Goal: Task Accomplishment & Management: Manage account settings

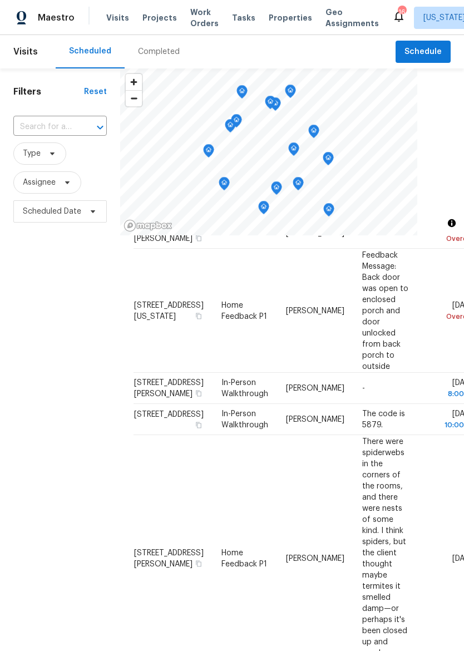
scroll to position [5, 0]
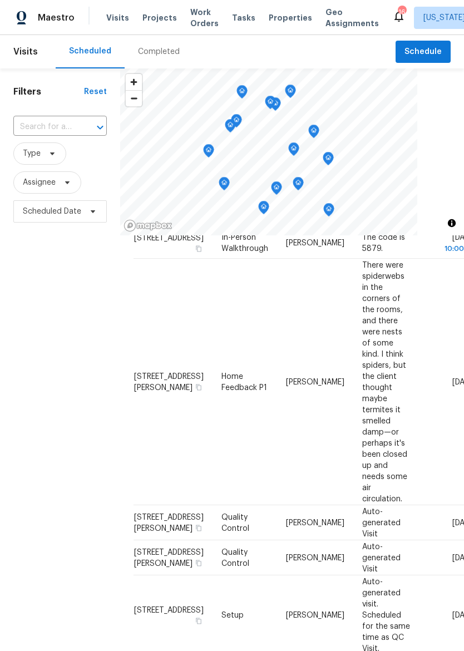
scroll to position [242, 0]
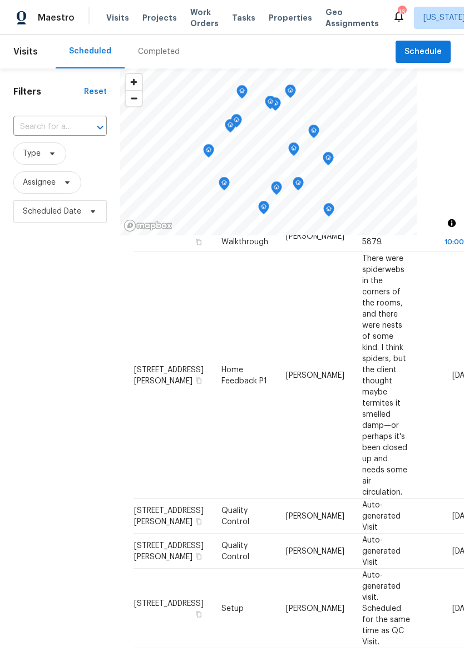
click at [0, 0] on icon at bounding box center [0, 0] width 0 height 0
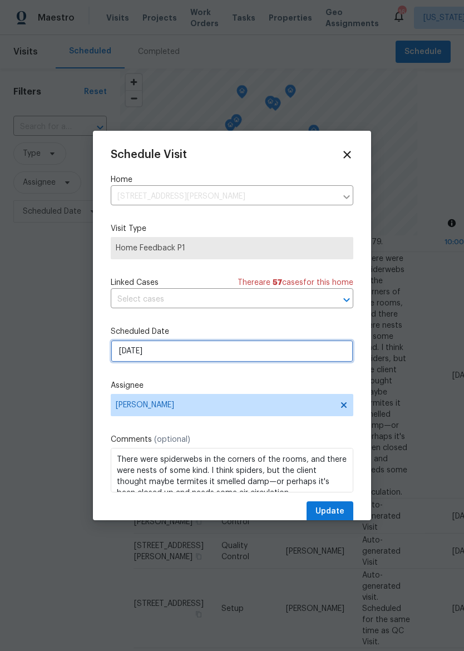
click at [277, 352] on input "9/9/2025" at bounding box center [232, 351] width 243 height 22
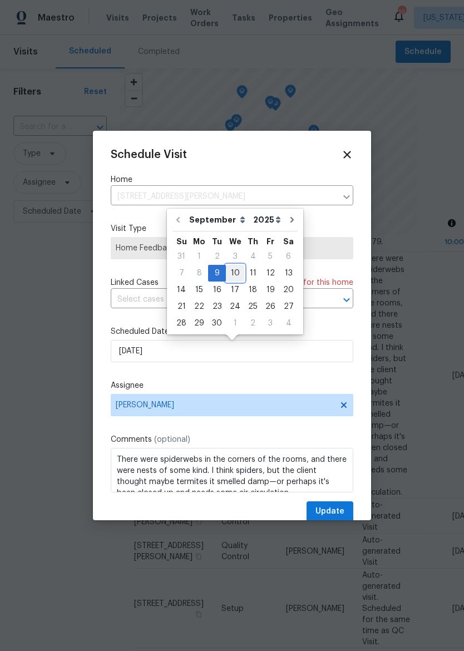
click at [238, 272] on div "10" at bounding box center [235, 274] width 18 height 16
type input "9/10/2025"
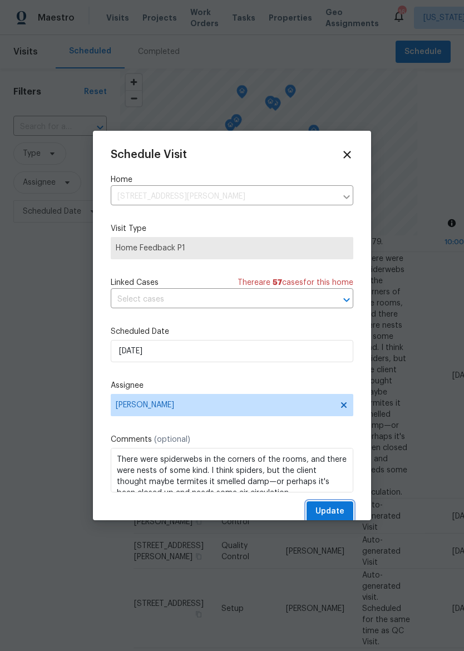
click at [342, 510] on span "Update" at bounding box center [330, 512] width 29 height 14
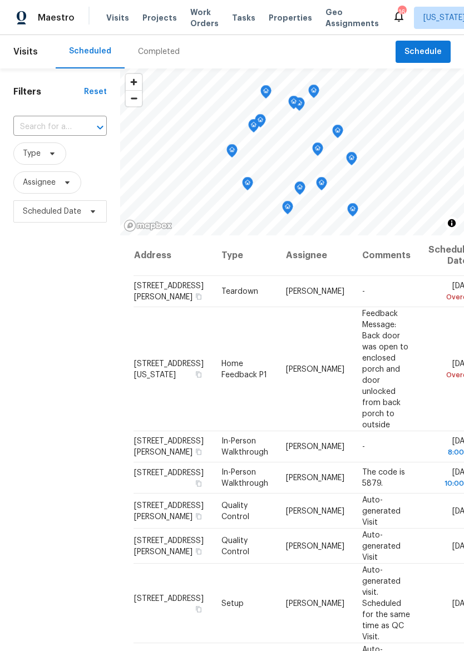
scroll to position [1, 0]
click at [0, 0] on icon at bounding box center [0, 0] width 0 height 0
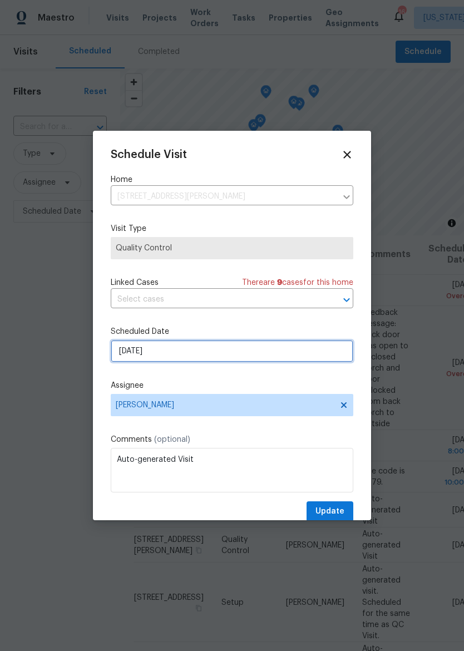
click at [272, 362] on input "9/9/2025" at bounding box center [232, 351] width 243 height 22
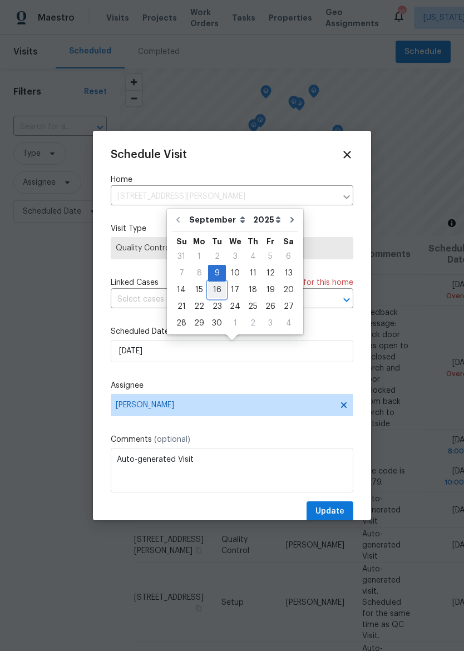
click at [217, 292] on div "16" at bounding box center [217, 290] width 18 height 16
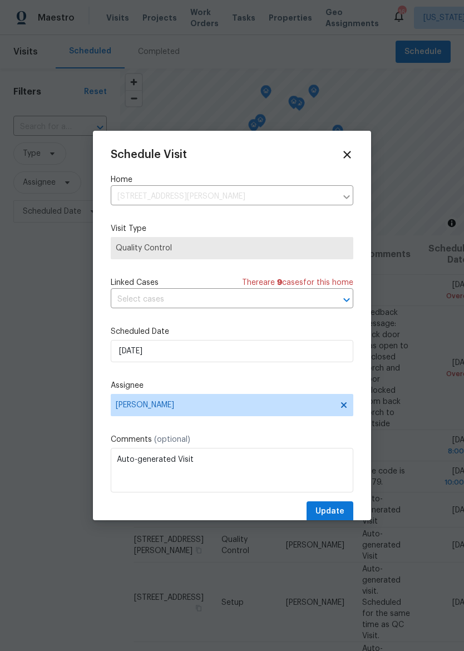
type input "9/16/2025"
click at [336, 514] on span "Update" at bounding box center [330, 512] width 29 height 14
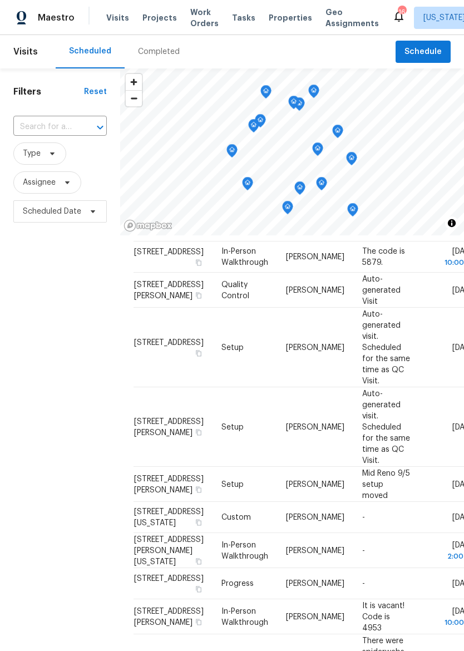
scroll to position [228, 0]
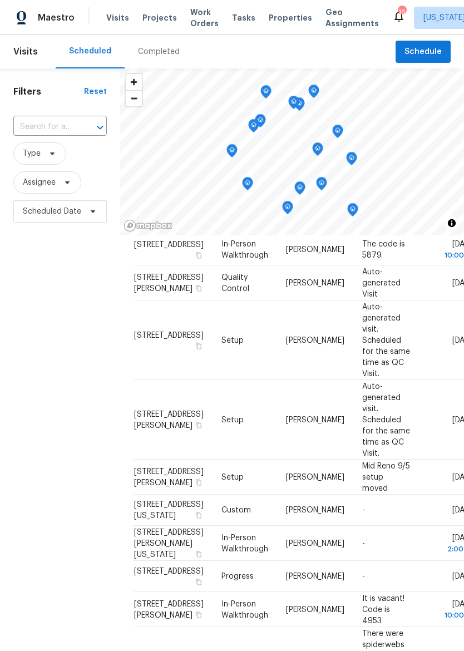
click at [0, 0] on span at bounding box center [0, 0] width 0 height 0
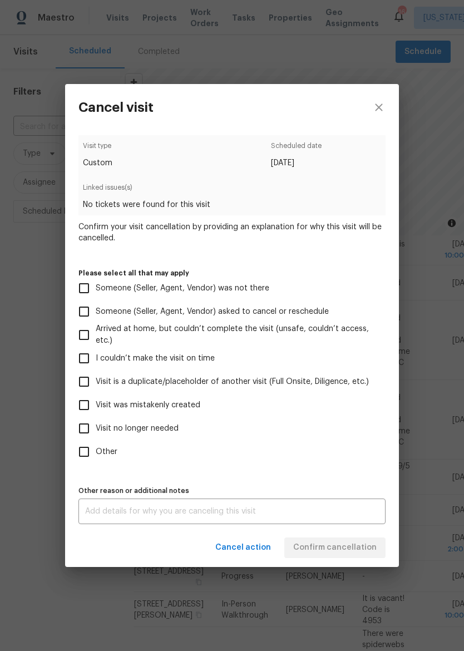
click at [133, 428] on span "Visit no longer needed" at bounding box center [137, 429] width 83 height 12
click at [96, 428] on input "Visit no longer needed" at bounding box center [83, 428] width 23 height 23
checkbox input "true"
click at [232, 515] on textarea at bounding box center [232, 512] width 294 height 8
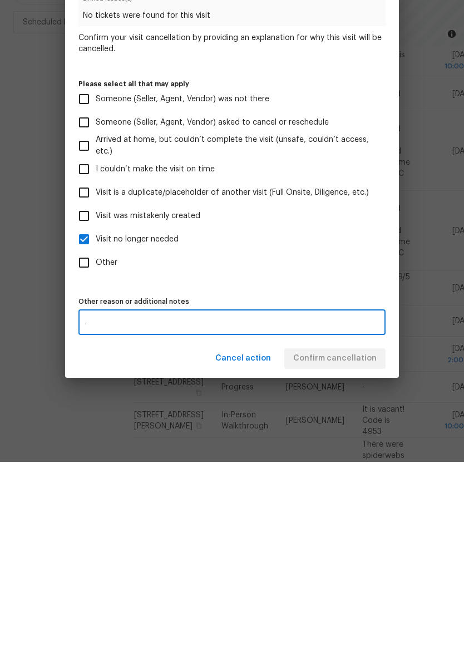
type textarea "."
click at [342, 281] on div "Visit type Custom Scheduled date 9/9/2025 Linked issues(s) No tickets were foun…" at bounding box center [232, 329] width 307 height 389
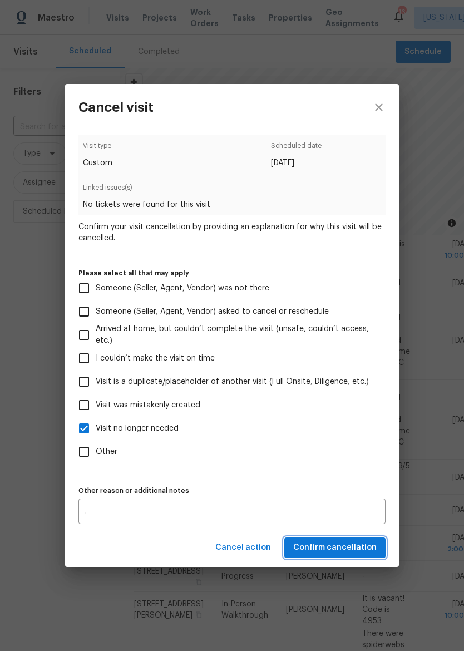
click at [361, 550] on span "Confirm cancellation" at bounding box center [335, 548] width 84 height 14
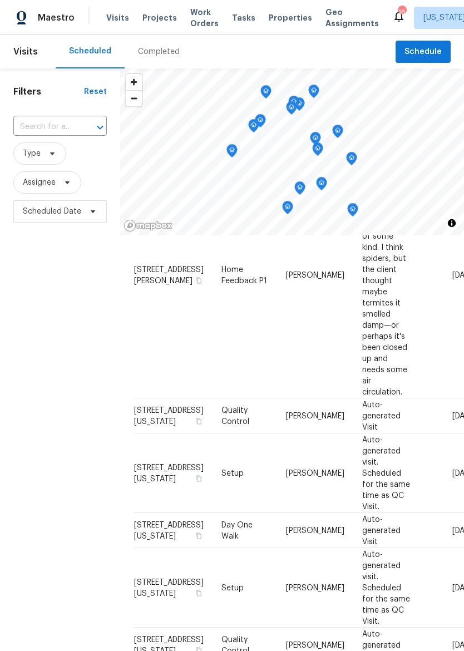
scroll to position [597, 0]
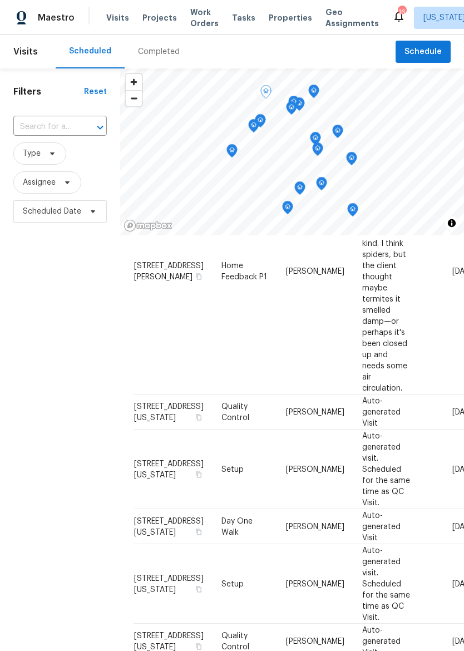
click at [0, 0] on icon at bounding box center [0, 0] width 0 height 0
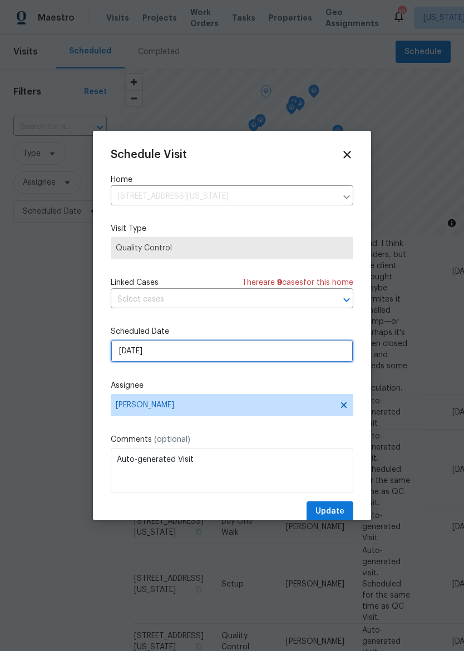
click at [295, 350] on input "9/10/2025" at bounding box center [232, 351] width 243 height 22
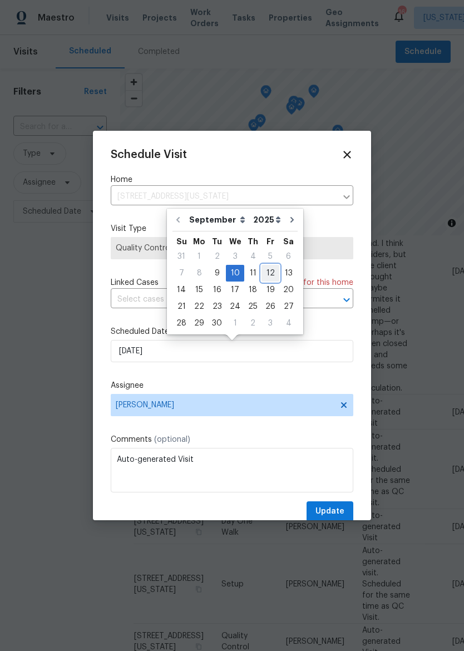
click at [269, 267] on div "12" at bounding box center [271, 274] width 18 height 16
type input "9/12/2025"
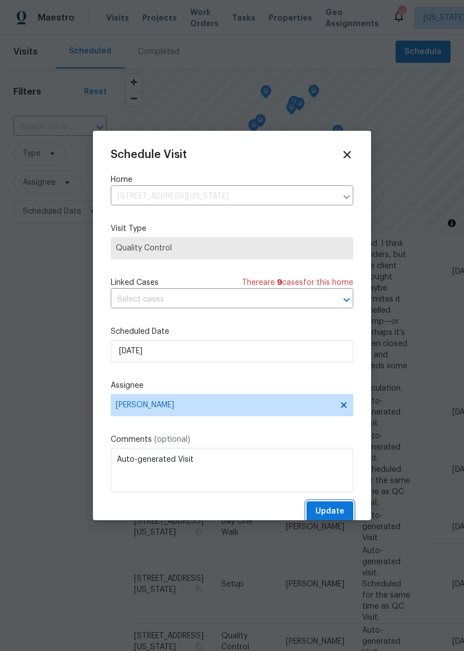
click at [340, 514] on span "Update" at bounding box center [330, 512] width 29 height 14
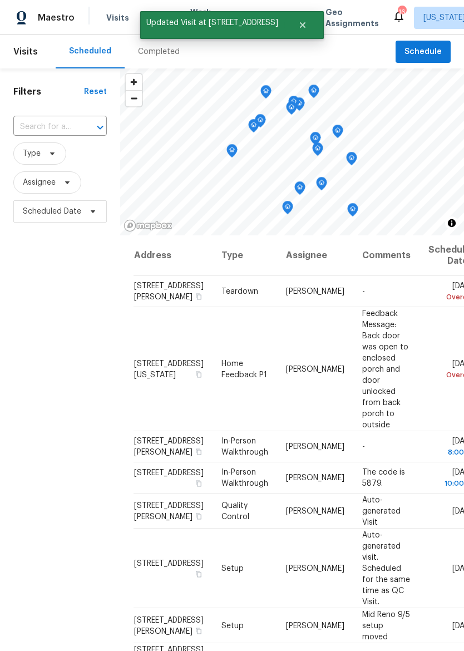
scroll to position [0, 0]
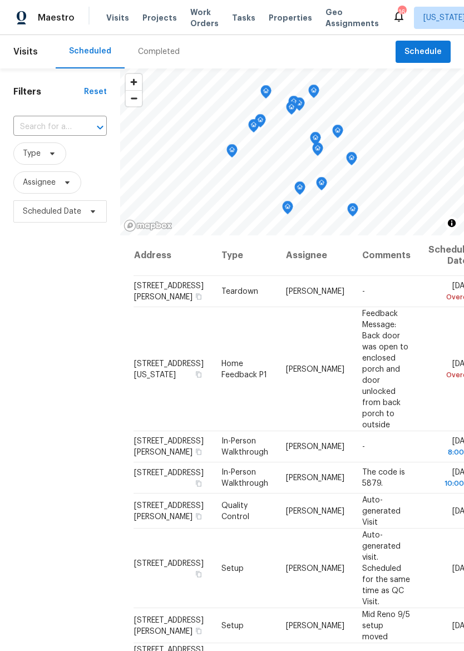
click at [286, 17] on span "Properties" at bounding box center [290, 17] width 43 height 11
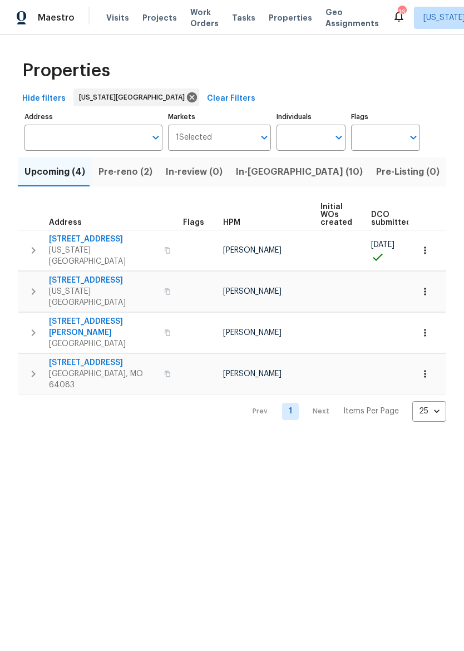
click at [249, 169] on span "In-reno (10)" at bounding box center [299, 172] width 127 height 16
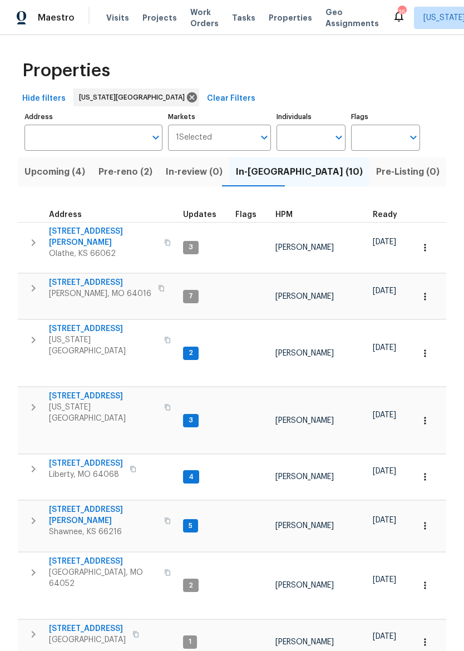
scroll to position [9, 0]
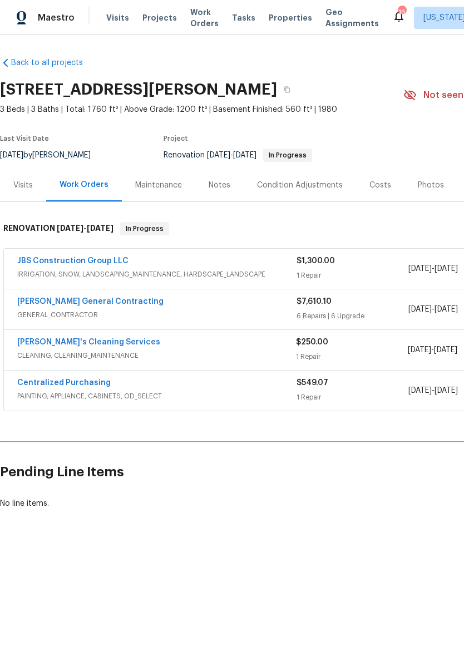
click at [21, 303] on link "[PERSON_NAME] General Contracting" at bounding box center [90, 302] width 146 height 8
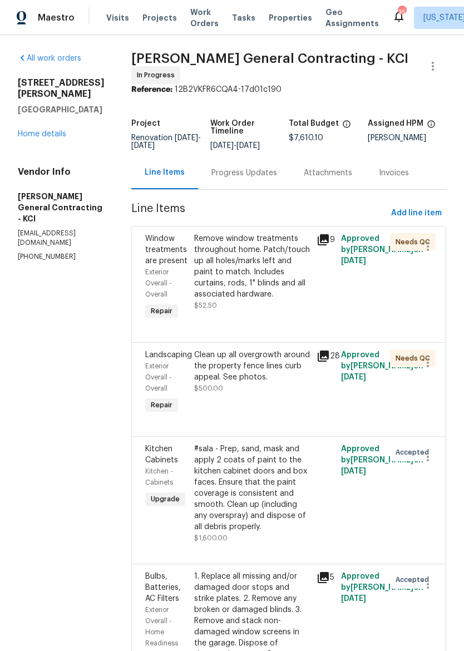
click at [32, 130] on link "Home details" at bounding box center [42, 134] width 48 height 8
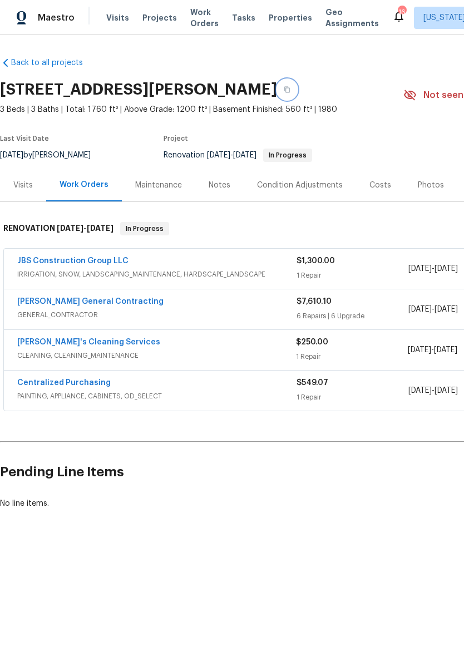
click at [290, 90] on icon "button" at bounding box center [288, 90] width 6 height 6
click at [282, 15] on span "Properties" at bounding box center [290, 17] width 43 height 11
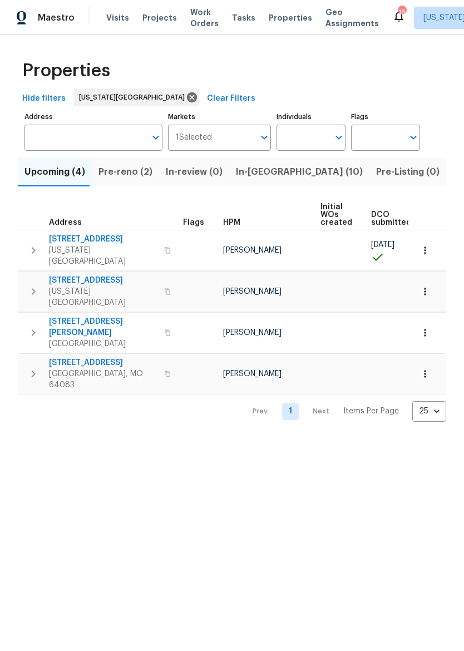
click at [269, 171] on span "In-[GEOGRAPHIC_DATA] (10)" at bounding box center [299, 172] width 127 height 16
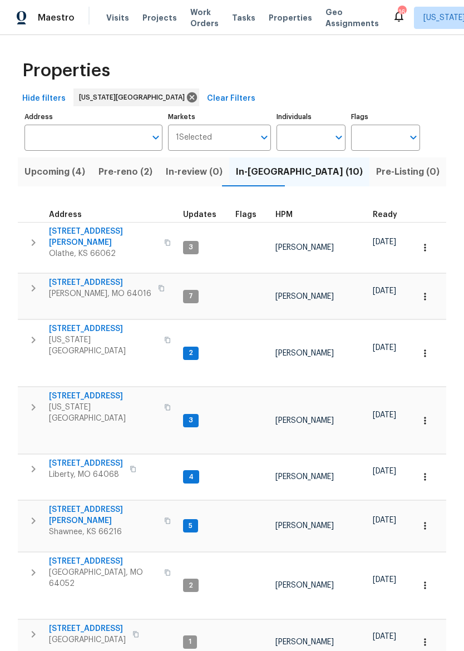
scroll to position [9, 0]
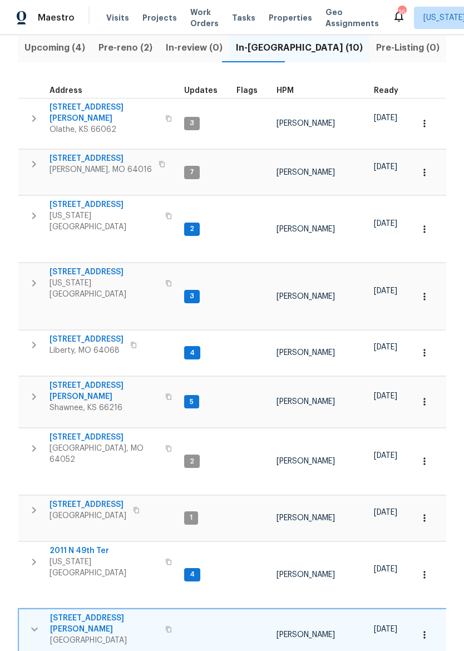
scroll to position [125, 0]
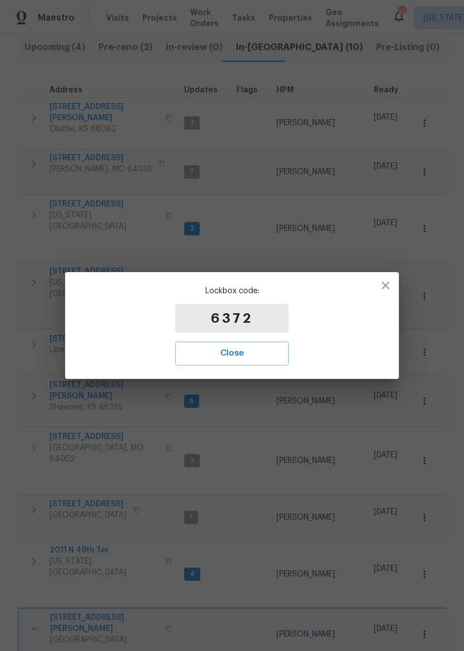
click at [265, 357] on span "Close" at bounding box center [232, 353] width 89 height 14
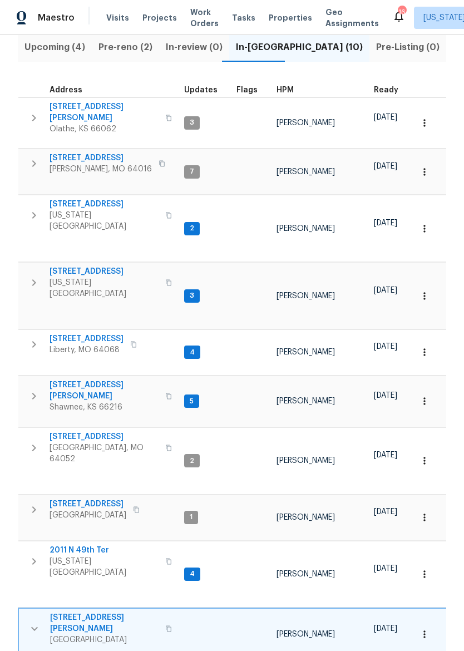
click at [95, 612] on span "309 SE Shawn Ct" at bounding box center [104, 623] width 109 height 22
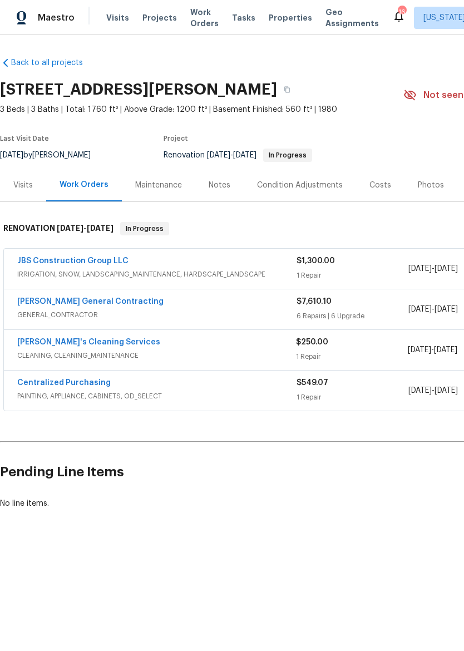
click at [28, 383] on link "Centralized Purchasing" at bounding box center [64, 383] width 94 height 8
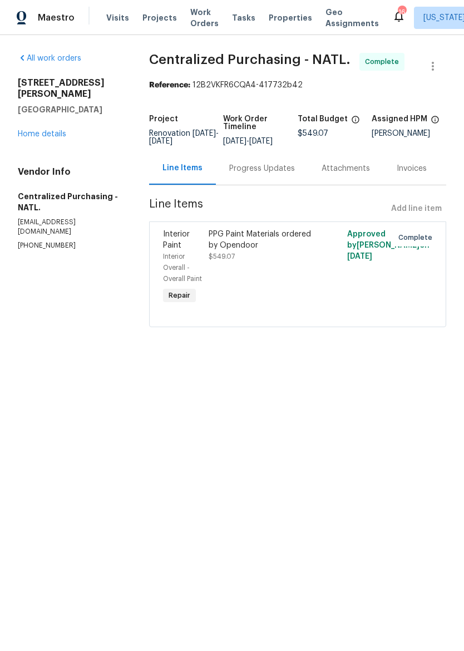
click at [257, 247] on div "PPG Paint Materials ordered by Opendoor" at bounding box center [263, 240] width 109 height 22
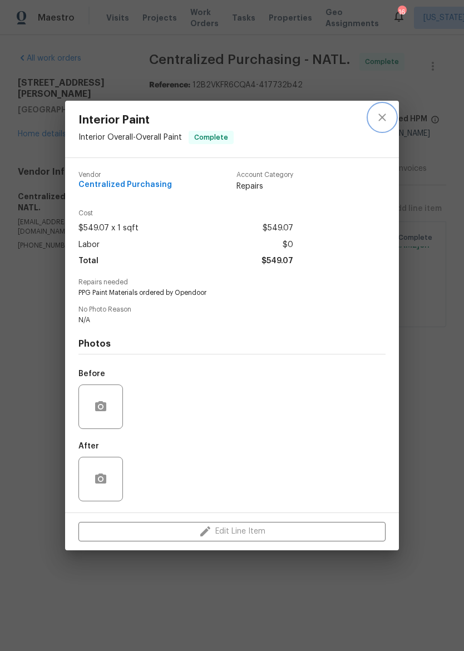
click at [382, 115] on icon "close" at bounding box center [382, 117] width 13 height 13
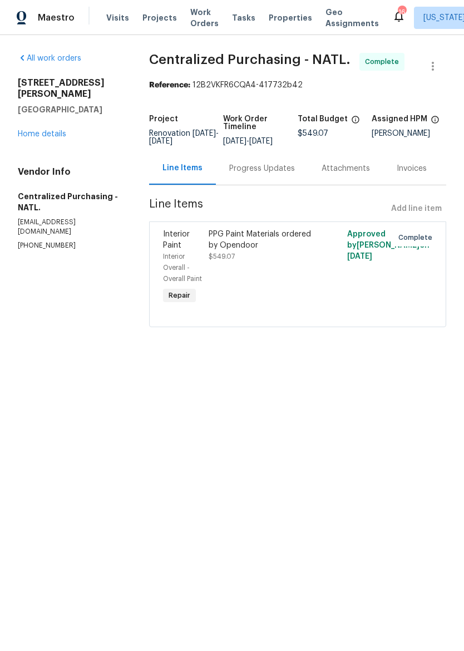
click at [68, 18] on span "Maestro" at bounding box center [56, 17] width 37 height 11
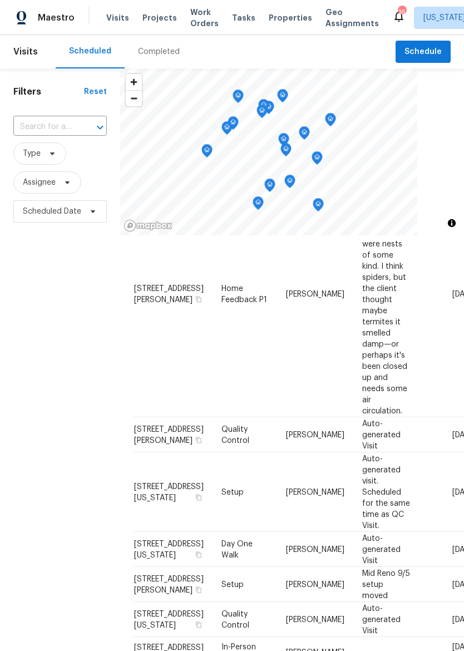
scroll to position [538, 0]
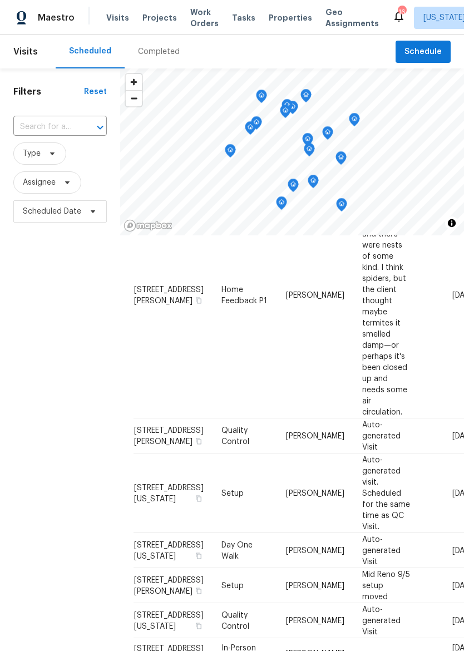
click at [285, 13] on span "Properties" at bounding box center [290, 17] width 43 height 11
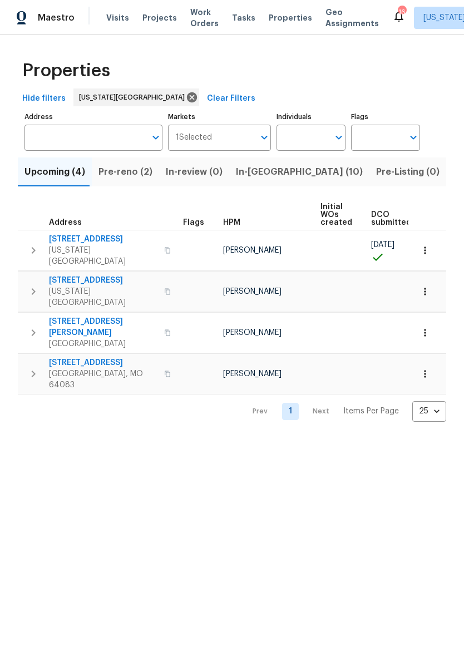
click at [248, 174] on span "In-[GEOGRAPHIC_DATA] (10)" at bounding box center [299, 172] width 127 height 16
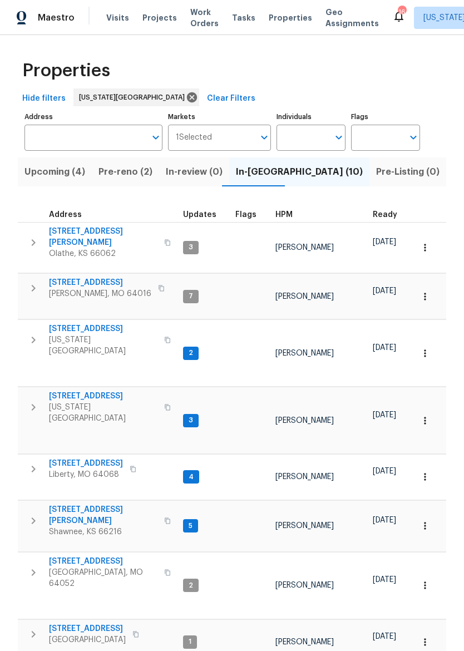
click at [72, 277] on span "[STREET_ADDRESS]" at bounding box center [100, 282] width 102 height 11
